Goal: Complete application form

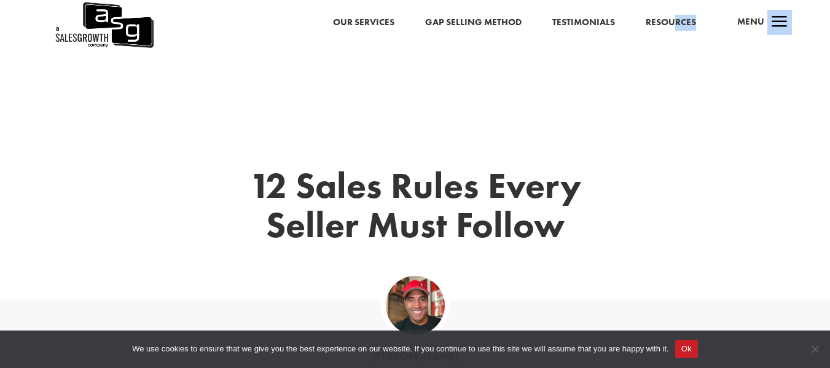
drag, startPoint x: 723, startPoint y: 14, endPoint x: 678, endPoint y: 18, distance: 45.7
click at [678, 18] on div "Our Services Gap Selling Method Testimonials Resources a Menu" at bounding box center [415, 25] width 830 height 50
click at [678, 18] on link "Resources" at bounding box center [671, 23] width 50 height 16
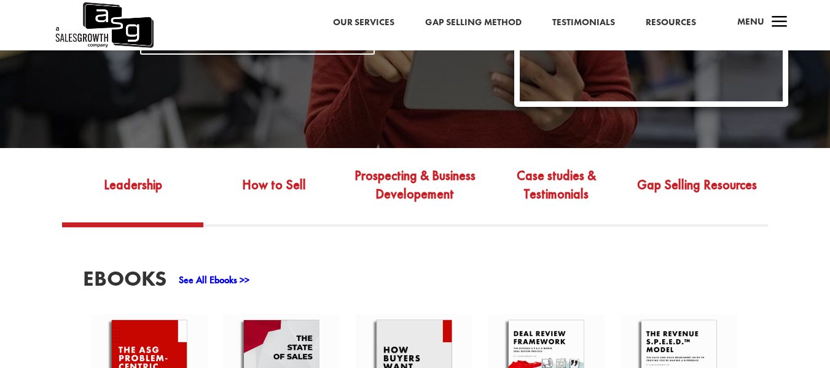
scroll to position [343, 0]
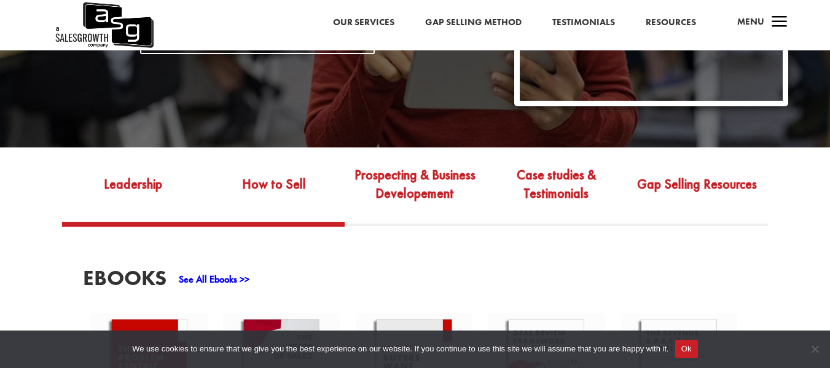
click at [337, 177] on link "How to Sell" at bounding box center [273, 193] width 141 height 58
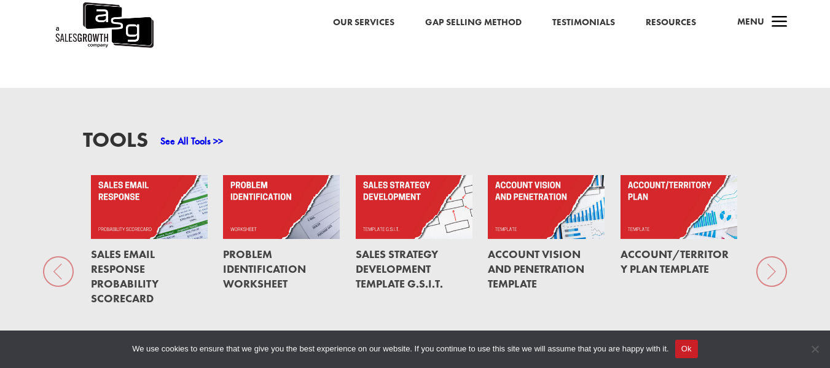
scroll to position [821, 0]
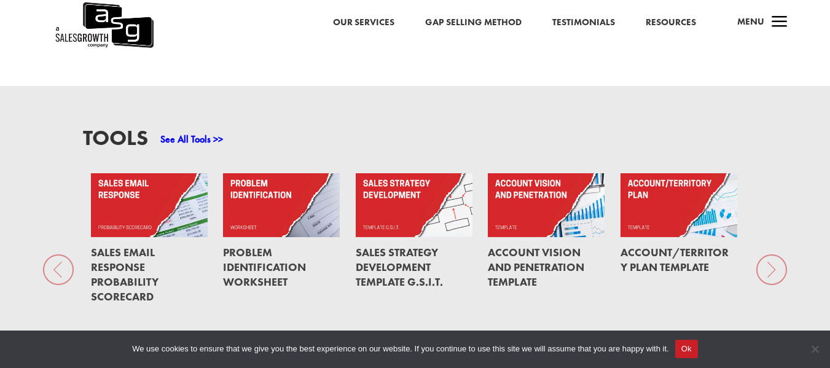
click at [323, 186] on link at bounding box center [281, 205] width 117 height 64
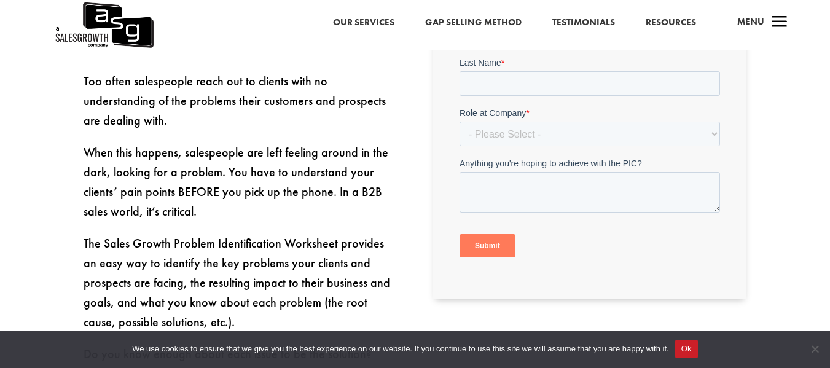
scroll to position [449, 0]
click at [496, 122] on select "- Please Select - C-Level (CRO, CSO, etc) Senior Leadership (VP of Sales, VP of…" at bounding box center [590, 133] width 260 height 25
select select "Director/Manager (Sales Director, Regional Sales Manager, etc)"
click at [460, 146] on select "- Please Select - C-Level (CRO, CSO, etc) Senior Leadership (VP of Sales, VP of…" at bounding box center [590, 133] width 260 height 25
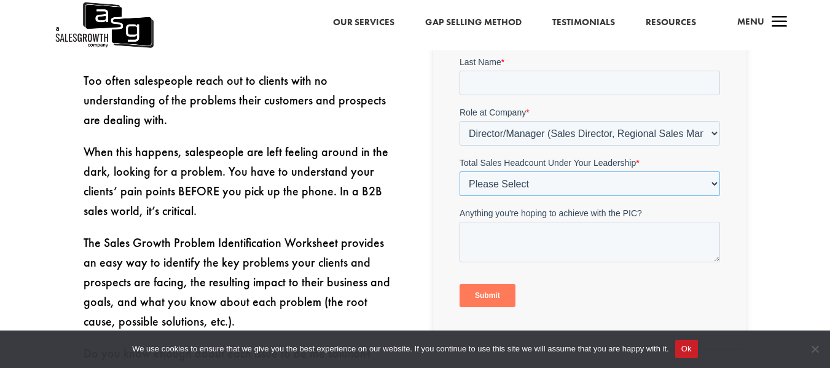
click at [502, 186] on select "Please Select Just Me 1-9 10-19 20-49 50-99 100+" at bounding box center [590, 183] width 260 height 25
select select "Just Me"
click at [460, 196] on select "Please Select Just Me 1-9 10-19 20-49 50-99 100+" at bounding box center [590, 183] width 260 height 25
click at [519, 231] on textarea "Anything you're hoping to achieve with the PIC?" at bounding box center [590, 242] width 260 height 41
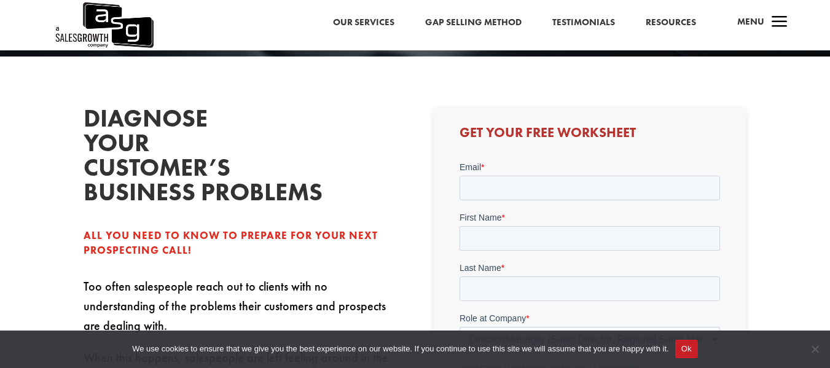
scroll to position [241, 0]
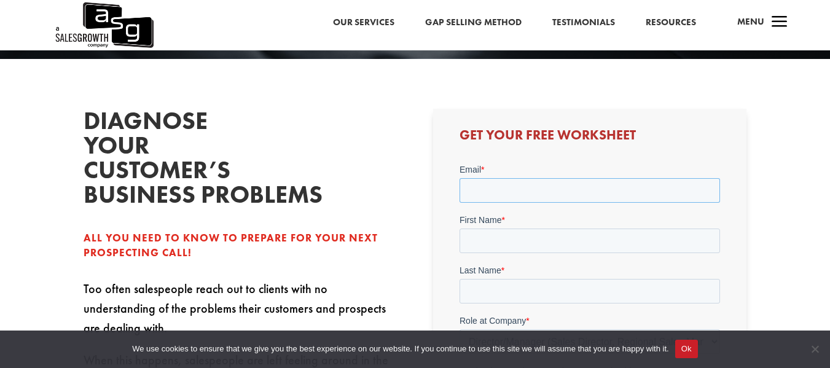
click at [507, 182] on input "Email *" at bounding box center [590, 190] width 260 height 25
type input "jayachander.p@sdg.in"
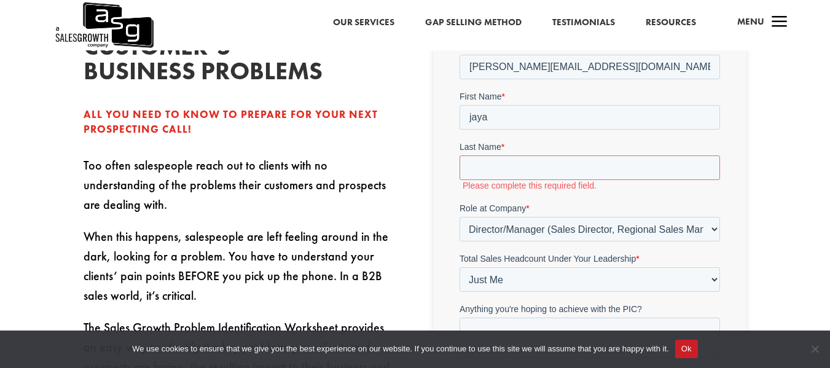
scroll to position [364, 0]
drag, startPoint x: 519, startPoint y: 89, endPoint x: 511, endPoint y: 117, distance: 28.8
click at [511, 117] on form "Email * jayachander.p@sdg.in First Name * jaya Last Name * Please complete this…" at bounding box center [590, 239] width 260 height 399
click at [511, 117] on input "jaya" at bounding box center [590, 117] width 260 height 25
type input "Jayachander"
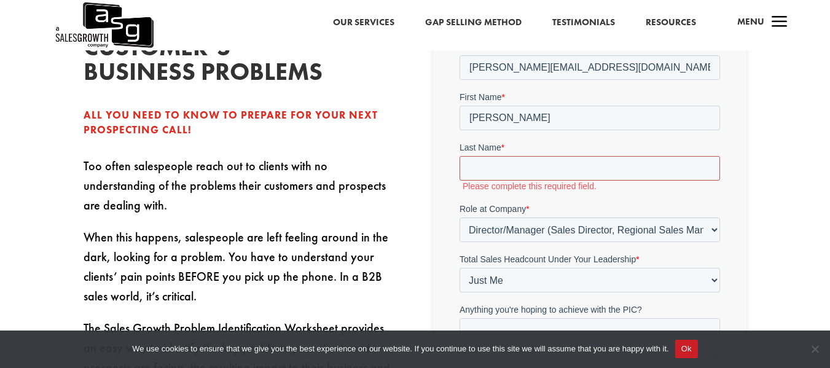
type input "Ponnagani"
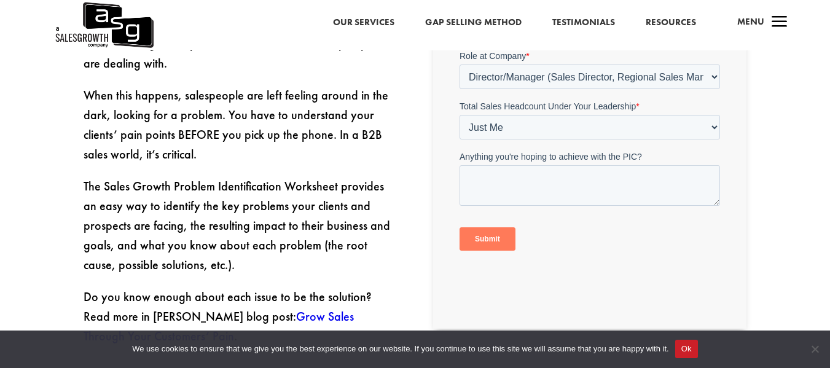
scroll to position [506, 0]
click at [494, 238] on input "Submit" at bounding box center [488, 238] width 56 height 23
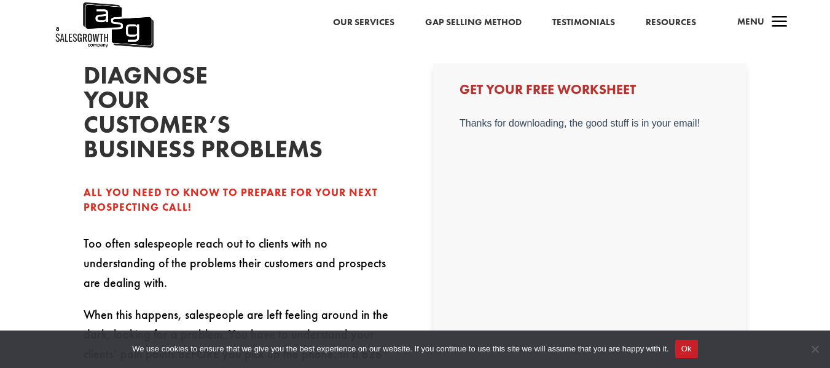
scroll to position [287, 0]
